Goal: Navigation & Orientation: Find specific page/section

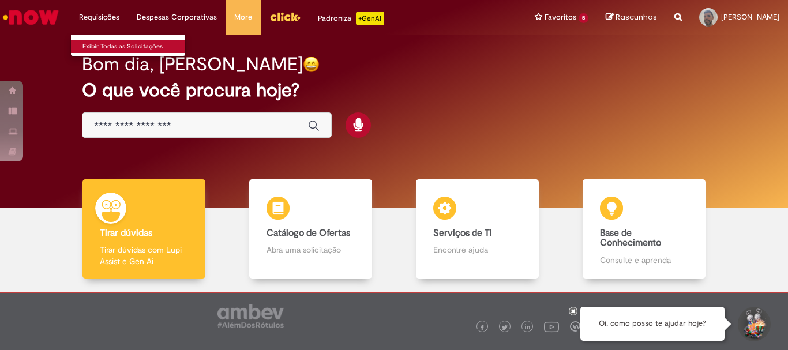
click at [114, 42] on link "Exibir Todas as Solicitações" at bounding box center [134, 46] width 127 height 13
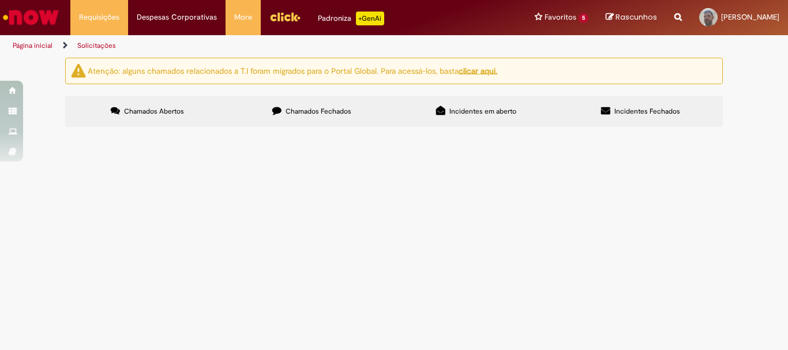
click at [180, 111] on span "Chamados Abertos" at bounding box center [154, 111] width 60 height 9
click at [328, 107] on span "Chamados Fechados" at bounding box center [319, 111] width 66 height 9
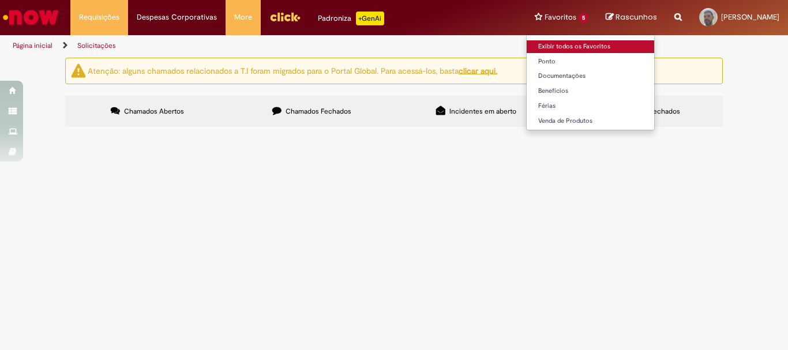
click at [527, 47] on link "Exibir todos os Favoritos" at bounding box center [591, 46] width 128 height 13
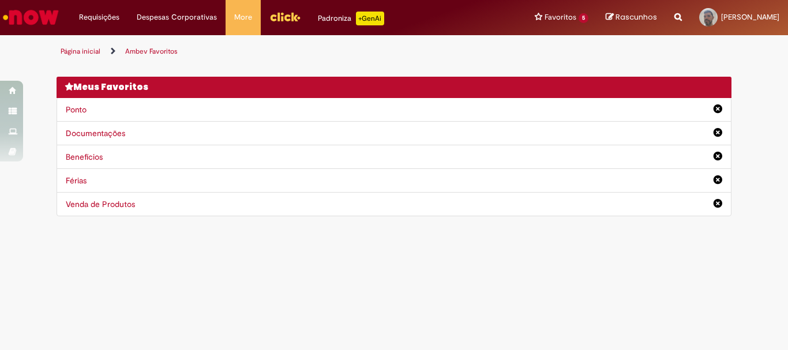
click at [91, 48] on link "Página inicial" at bounding box center [81, 51] width 40 height 9
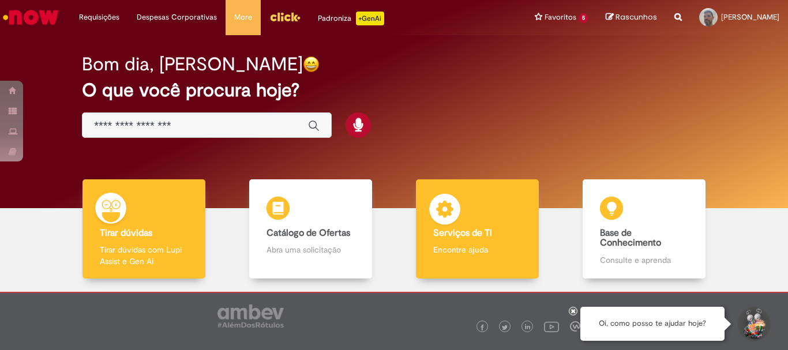
click at [481, 231] on b "Serviços de TI" at bounding box center [462, 233] width 59 height 12
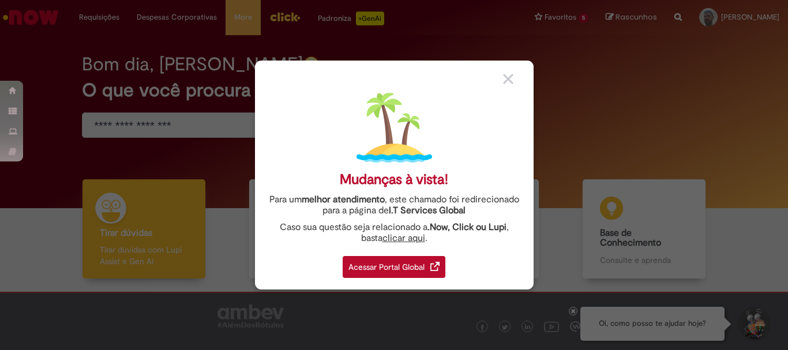
click at [399, 268] on div "Acessar Portal Global" at bounding box center [394, 267] width 103 height 22
